Goal: Task Accomplishment & Management: Complete application form

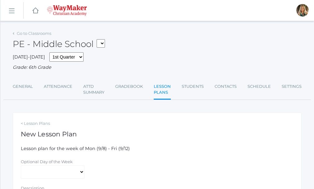
select select "2025-09-09"
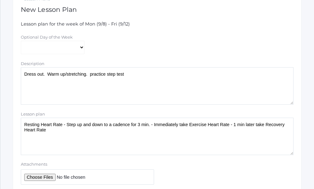
click at [56, 135] on textarea "Resting Heart Rate - Step up and down to a cadence for 3 min. - Immediately tak…" at bounding box center [157, 135] width 273 height 37
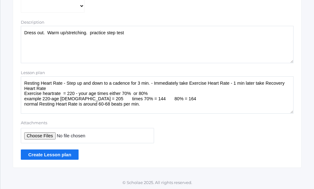
scroll to position [167, 0]
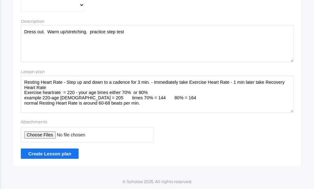
type textarea "Resting Heart Rate - Step up and down to a cadence for 3 min. - Immediately tak…"
click at [57, 155] on input "Create Lesson plan" at bounding box center [50, 153] width 58 height 10
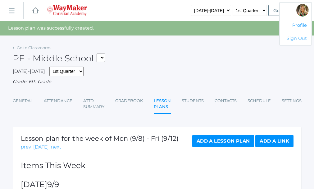
click at [299, 39] on link "Sign Out" at bounding box center [296, 38] width 32 height 13
